Goal: Task Accomplishment & Management: Use online tool/utility

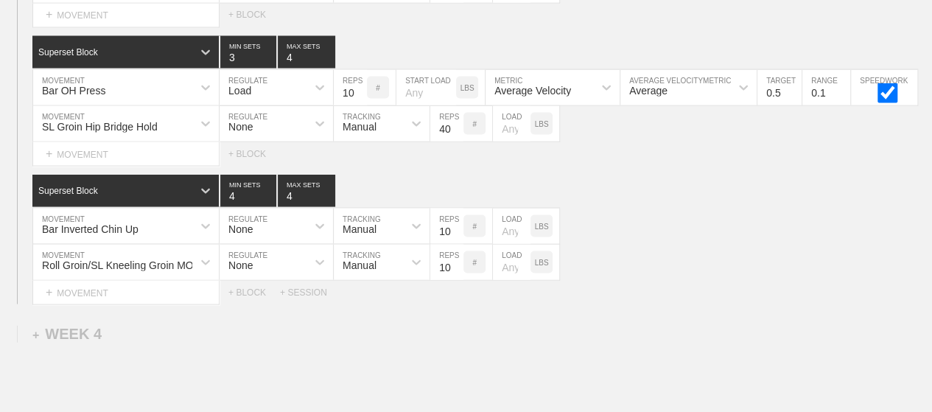
scroll to position [4163, 0]
click at [700, 213] on div "Bar Inverted Chin Up MOVEMENT None REGULATE Manual TRACKING 10 REPS # LOAD LBS" at bounding box center [466, 226] width 932 height 36
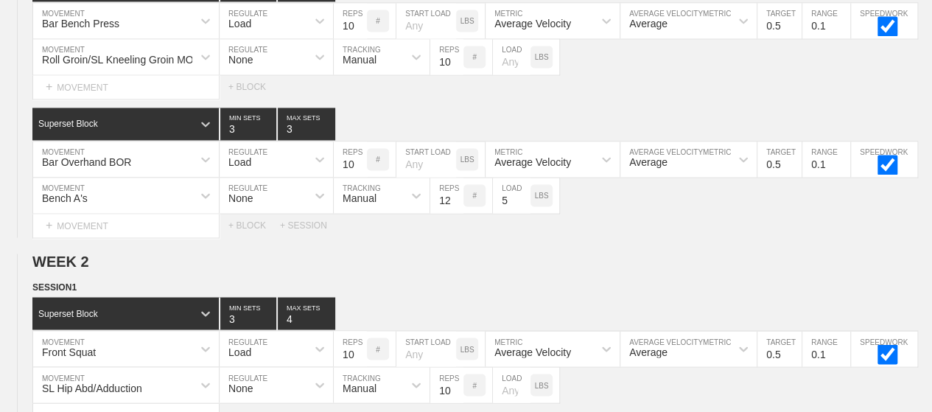
scroll to position [0, 0]
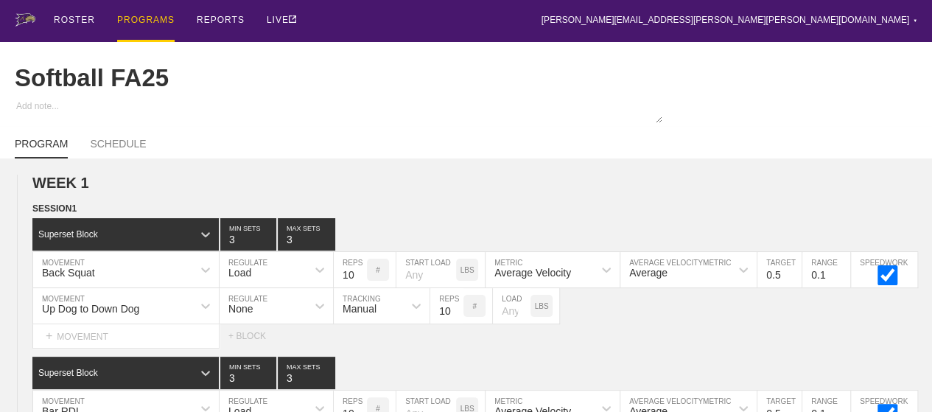
click at [146, 10] on div "PROGRAMS" at bounding box center [145, 21] width 57 height 42
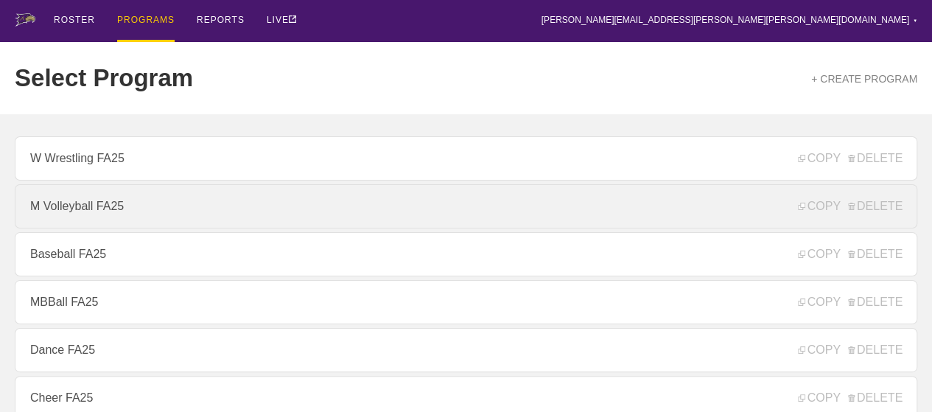
click at [109, 211] on link "M Volleyball FA25" at bounding box center [466, 206] width 903 height 44
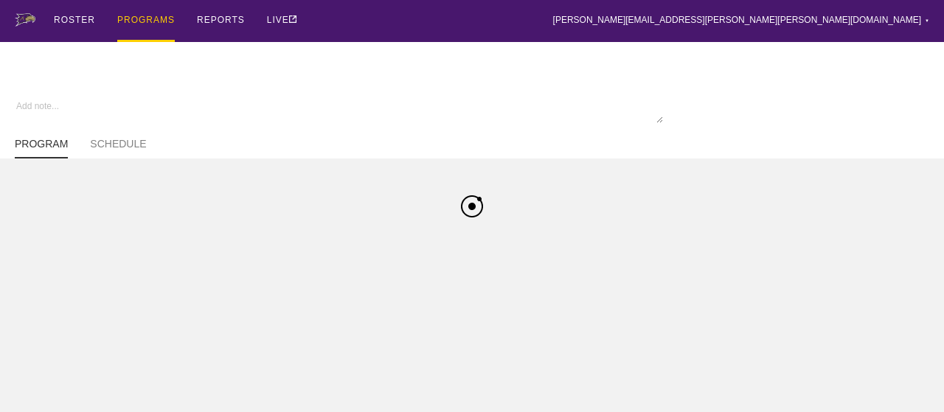
type textarea "x"
type input "M Volleyball FA25"
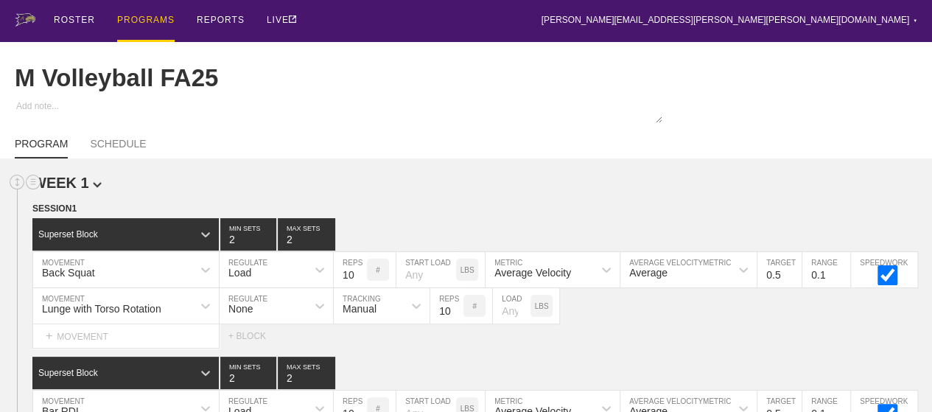
click at [459, 189] on h2 "WEEK 1" at bounding box center [482, 183] width 900 height 17
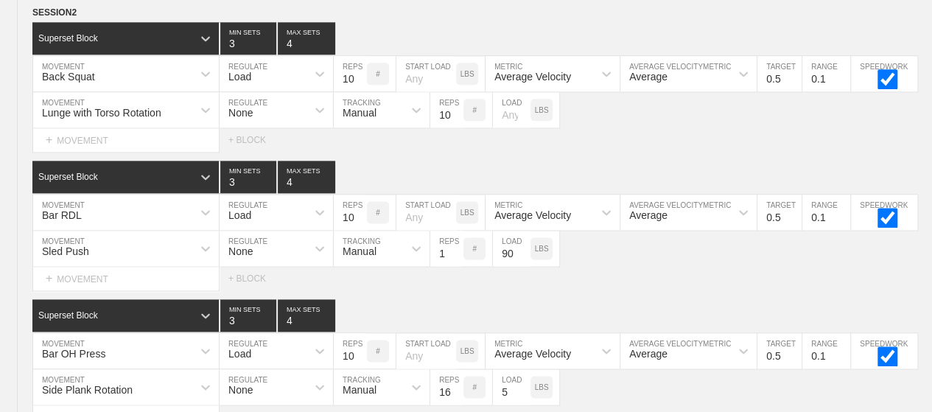
scroll to position [3693, 0]
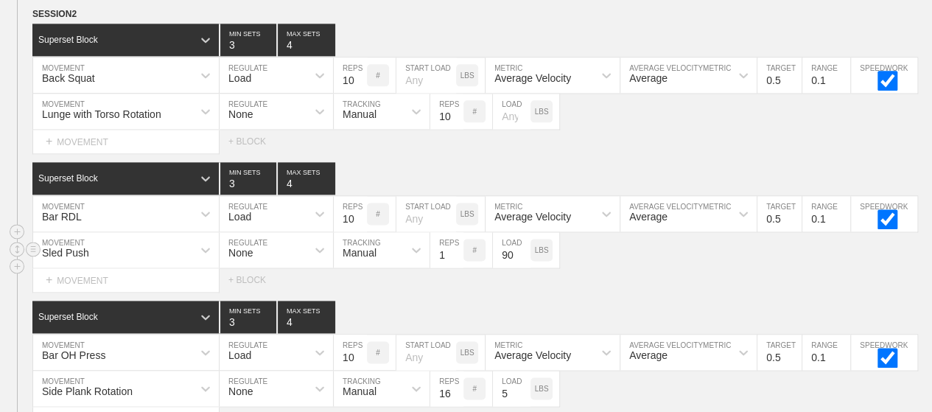
click at [100, 247] on div "Sled Push" at bounding box center [126, 249] width 186 height 35
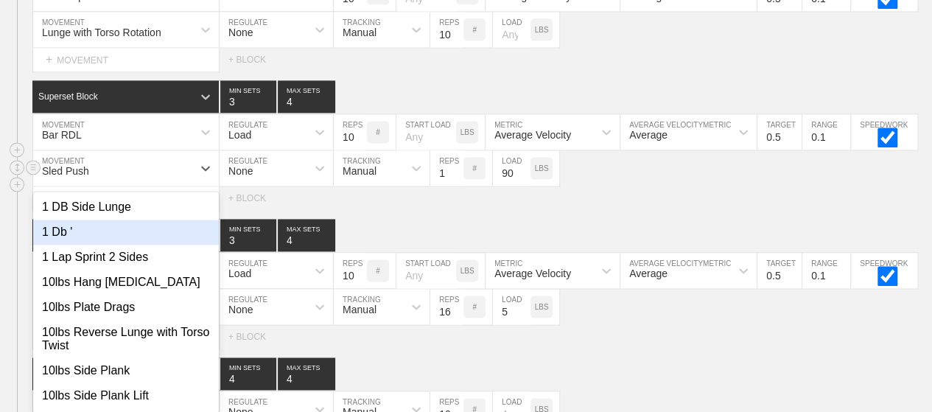
scroll to position [3780, 0]
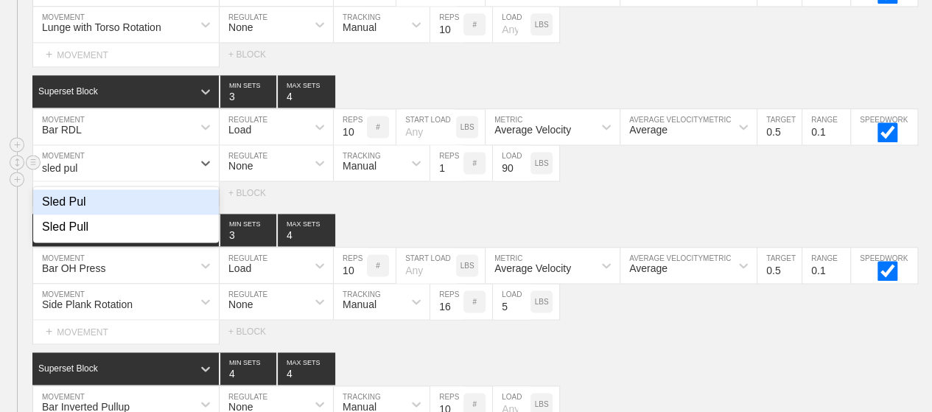
type input "sled pull"
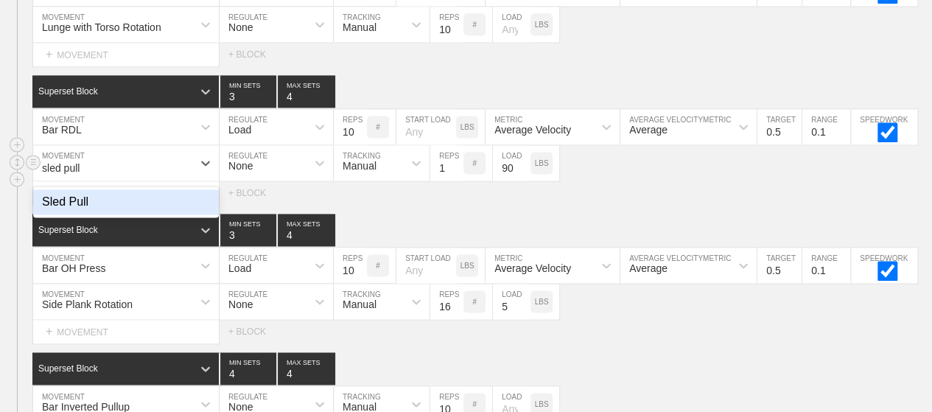
click at [62, 192] on div "Sled Pull" at bounding box center [126, 201] width 186 height 25
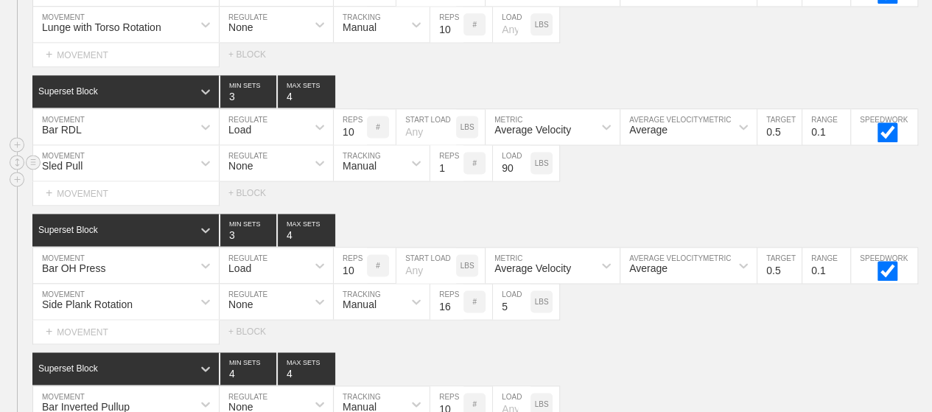
click at [580, 178] on div "Sled Pull MOVEMENT None REGULATE Manual TRACKING 1 REPS # 90 LOAD LBS" at bounding box center [466, 163] width 932 height 36
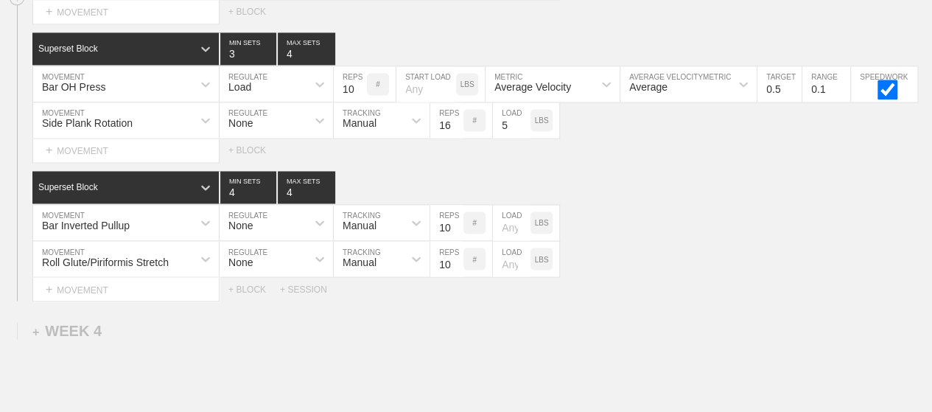
scroll to position [3986, 0]
